Goal: Transaction & Acquisition: Download file/media

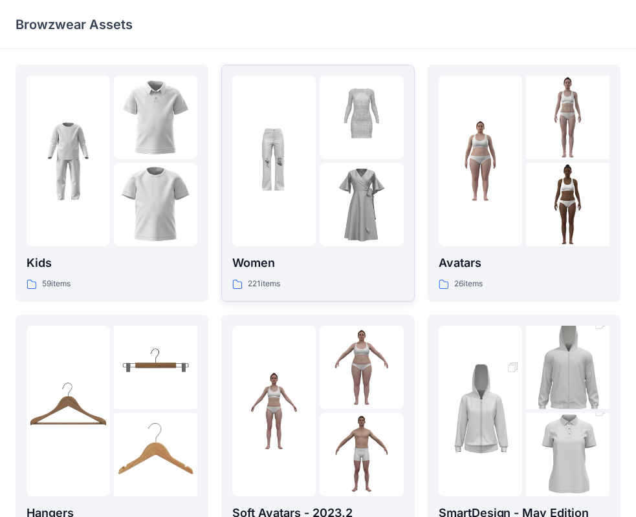
click at [282, 168] on img at bounding box center [273, 161] width 83 height 83
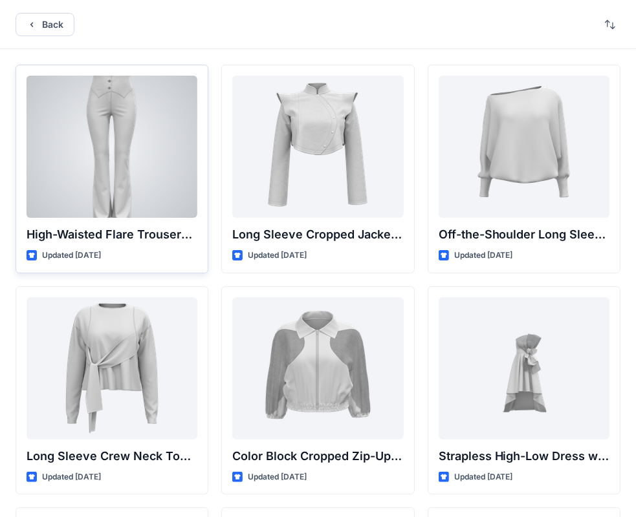
click at [114, 201] on div at bounding box center [112, 147] width 171 height 142
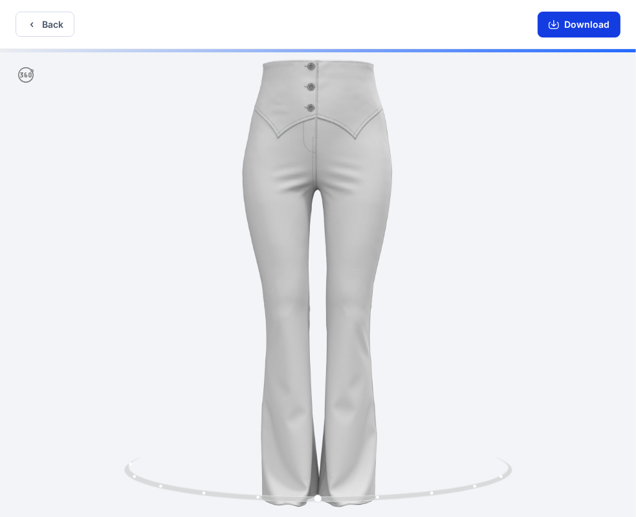
click at [589, 23] on button "Download" at bounding box center [579, 25] width 83 height 26
click at [553, 21] on icon "button" at bounding box center [554, 24] width 10 height 10
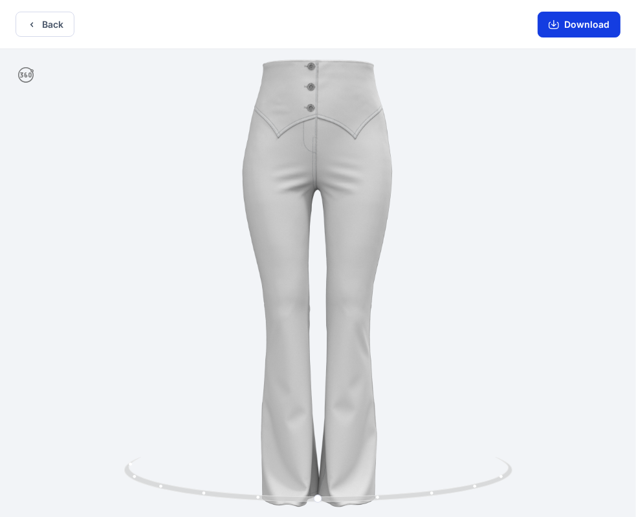
click at [554, 27] on icon "button" at bounding box center [554, 24] width 10 height 10
click at [553, 24] on icon "button" at bounding box center [553, 23] width 5 height 6
click at [552, 24] on icon "button" at bounding box center [554, 24] width 10 height 10
click at [594, 27] on button "Download" at bounding box center [579, 25] width 83 height 26
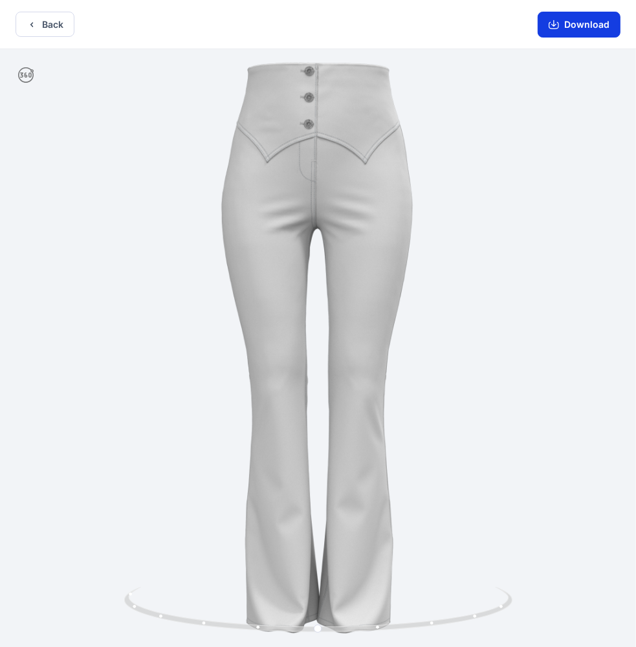
click at [571, 26] on button "Download" at bounding box center [579, 25] width 83 height 26
click at [599, 26] on button "Download" at bounding box center [579, 25] width 83 height 26
click at [555, 26] on icon "button" at bounding box center [553, 23] width 5 height 6
click at [561, 19] on button "Download" at bounding box center [579, 25] width 83 height 26
